Goal: Find specific page/section

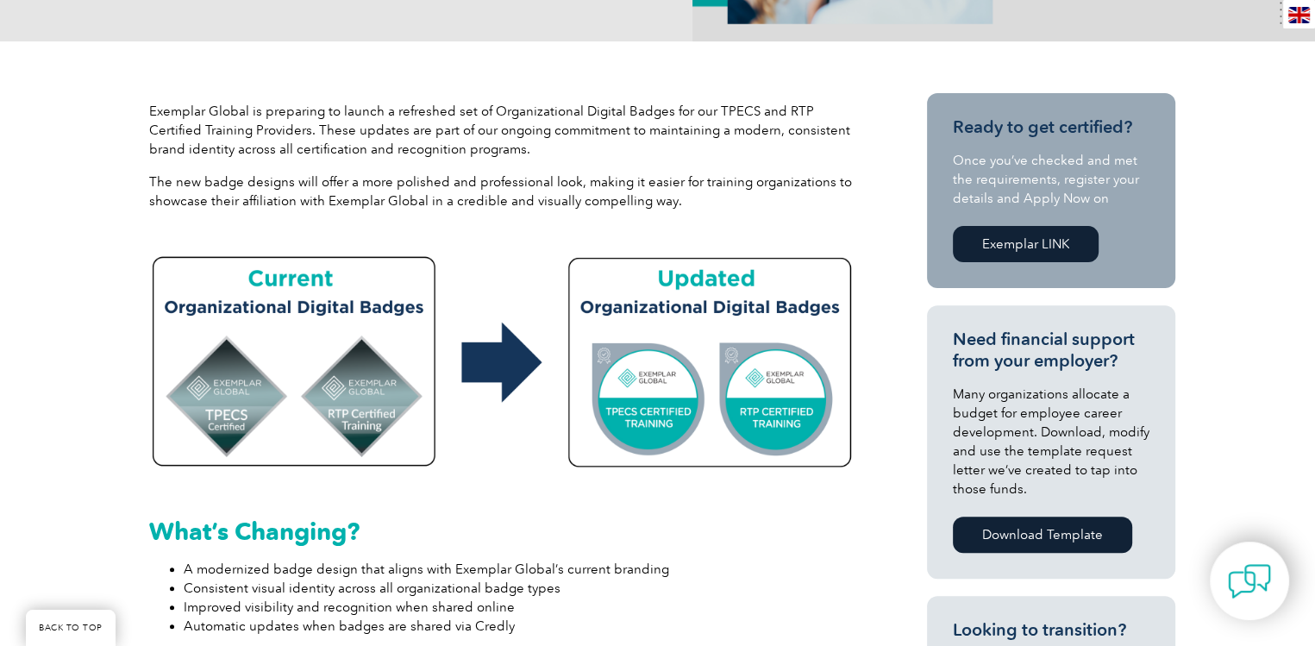
scroll to position [608, 0]
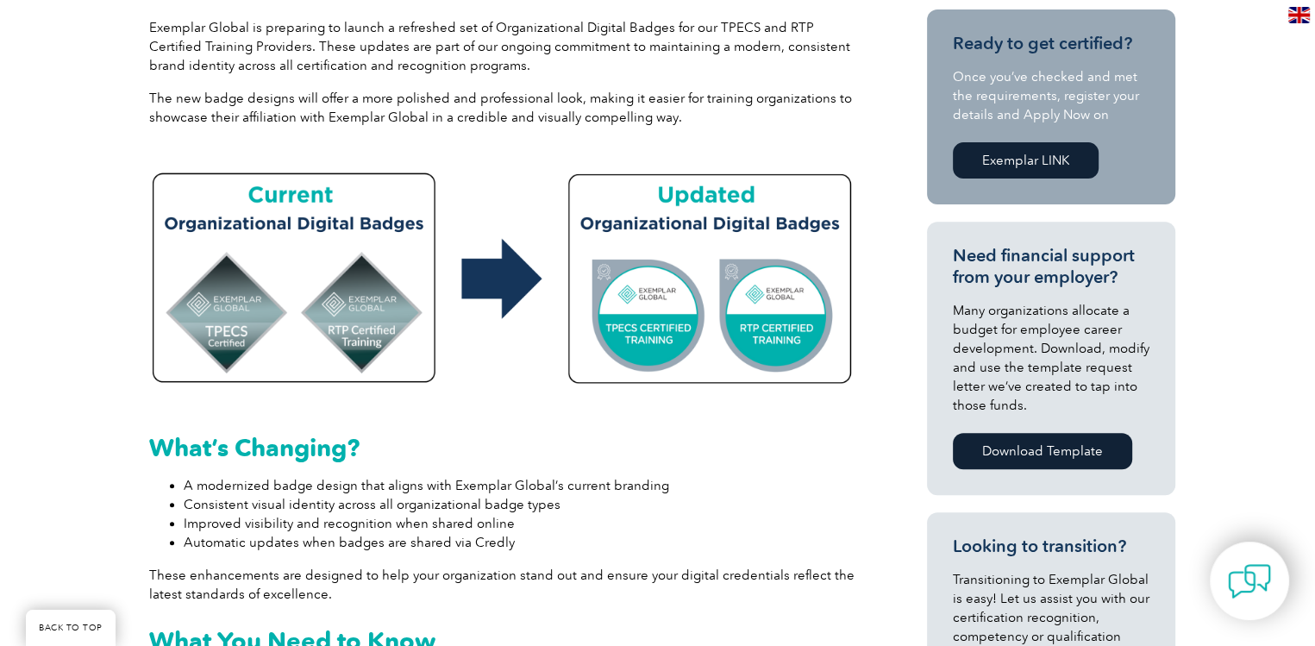
click at [715, 276] on img at bounding box center [502, 275] width 707 height 235
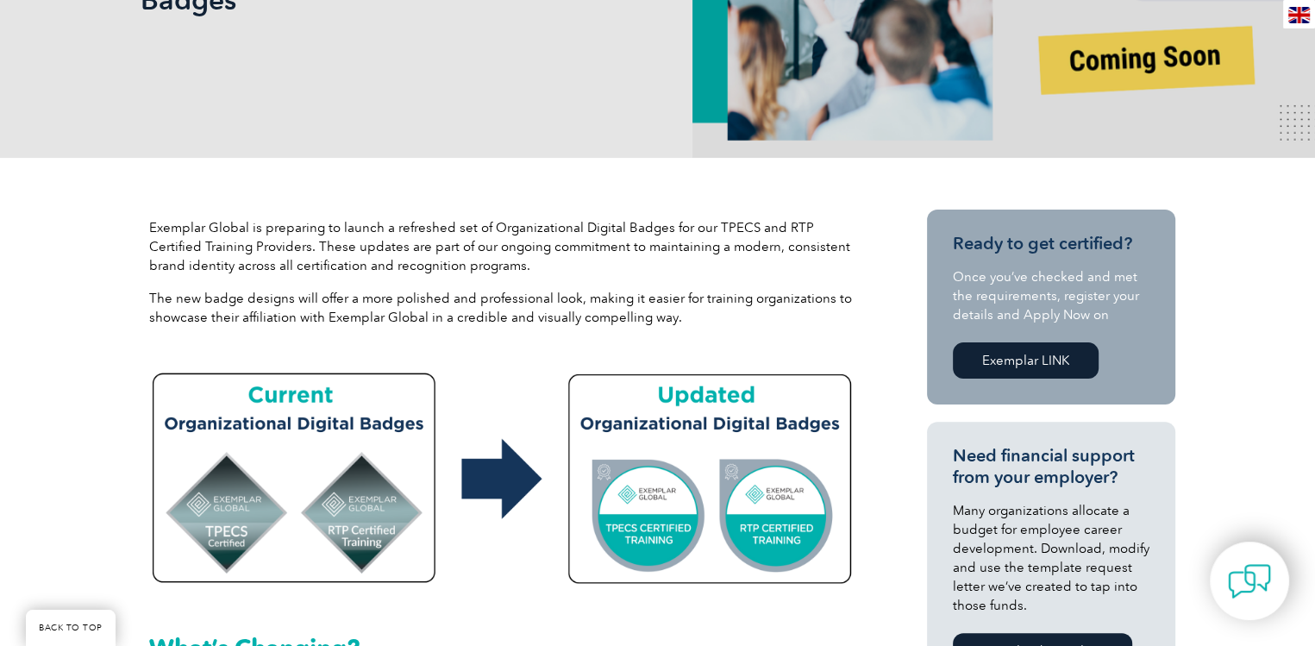
scroll to position [0, 0]
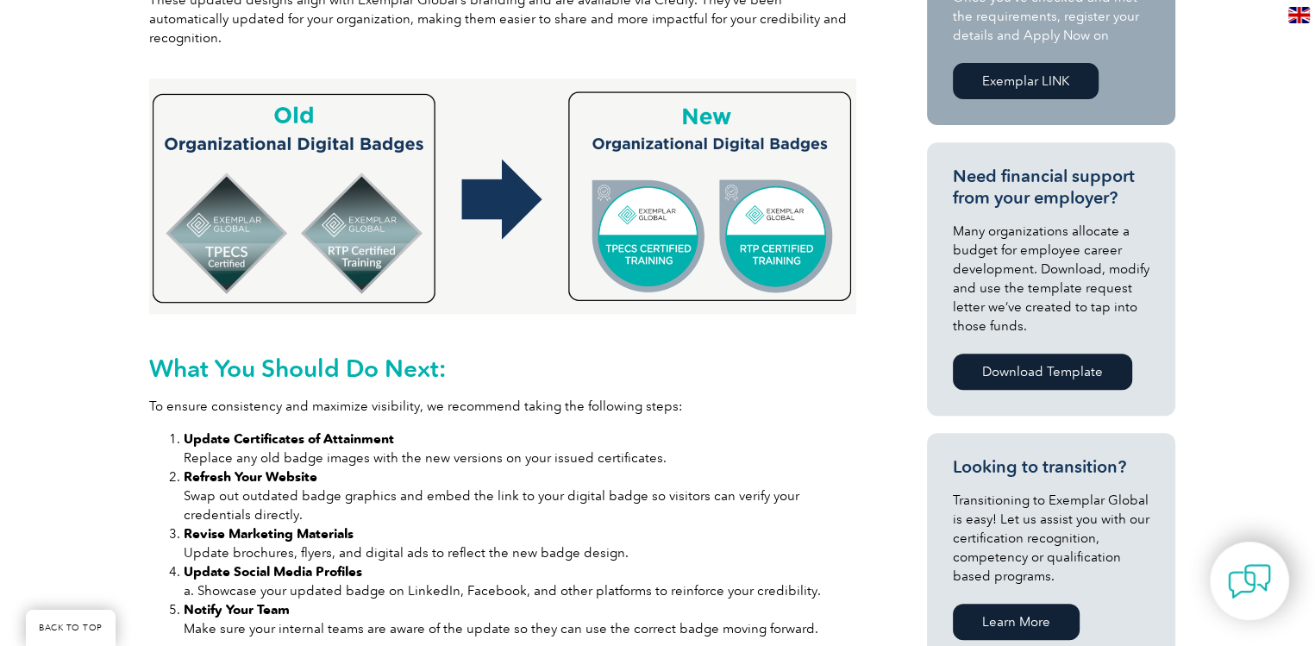
scroll to position [562, 0]
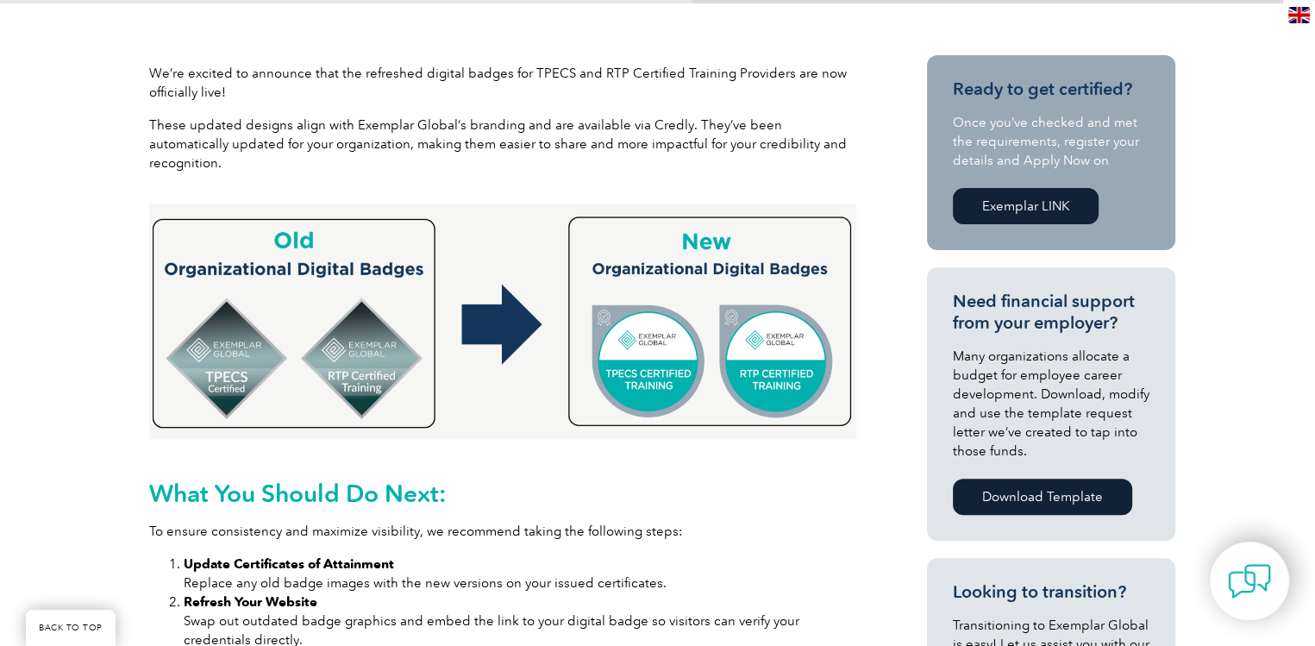
click at [659, 344] on img at bounding box center [502, 320] width 707 height 235
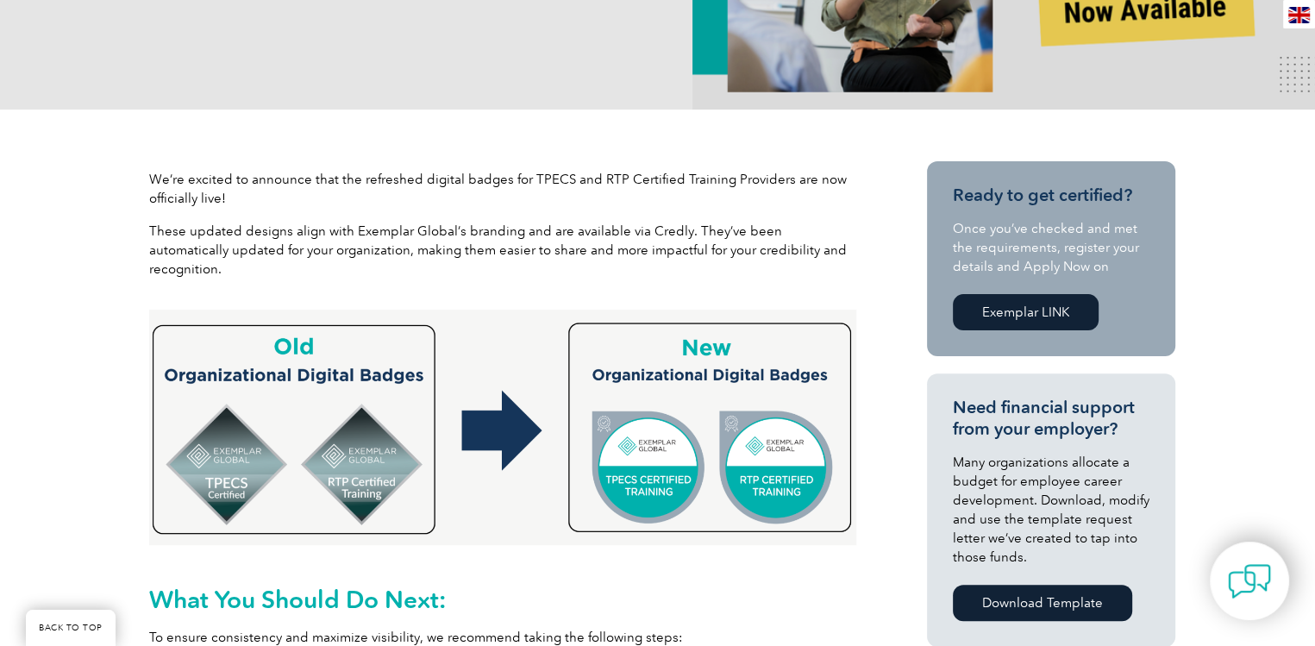
scroll to position [2, 0]
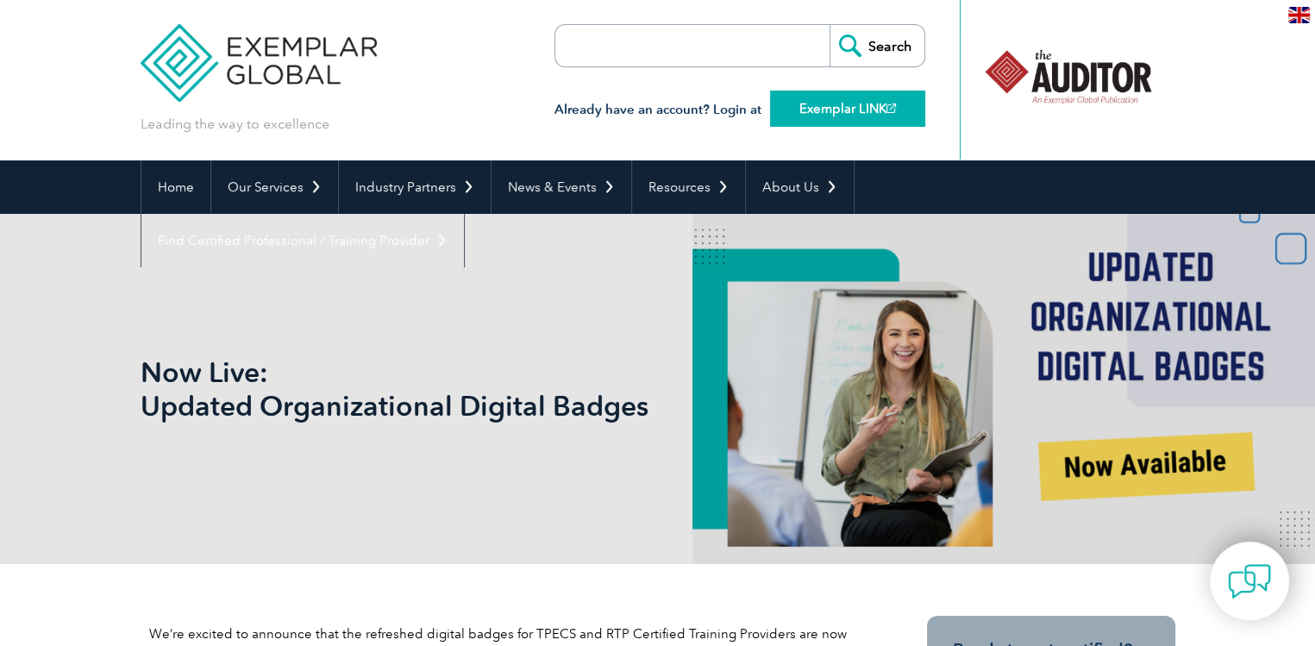
click at [803, 104] on link "Exemplar LINK" at bounding box center [847, 109] width 155 height 36
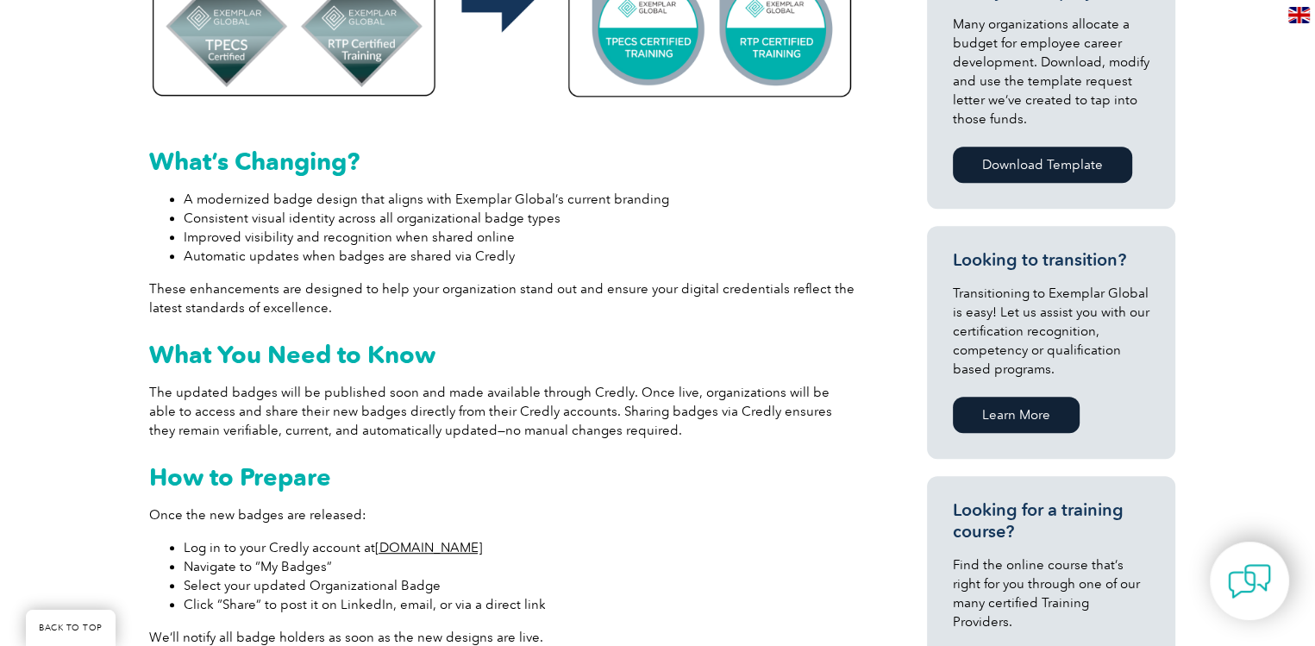
scroll to position [1217, 0]
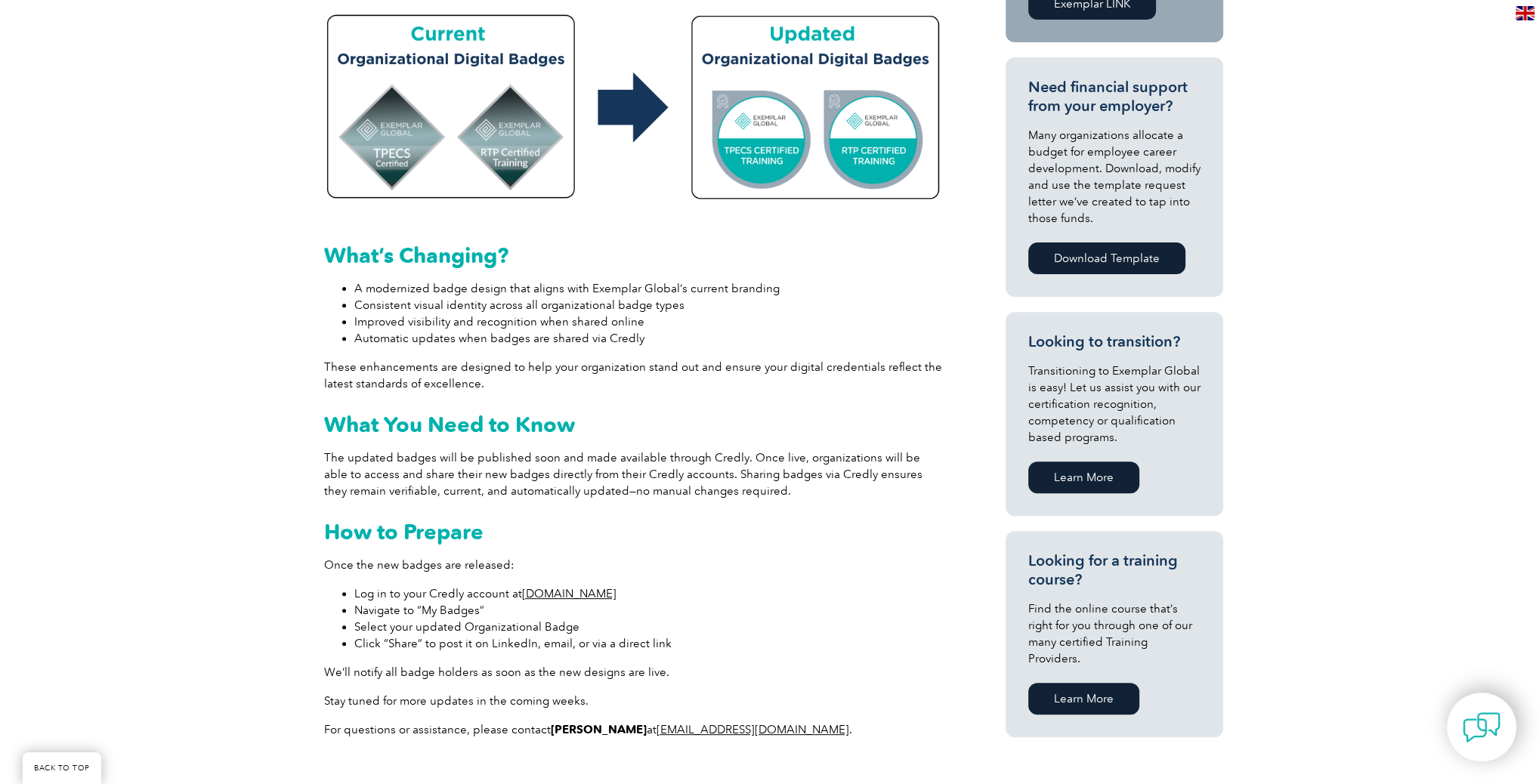
scroll to position [686, 0]
